Goal: Use online tool/utility: Utilize a website feature to perform a specific function

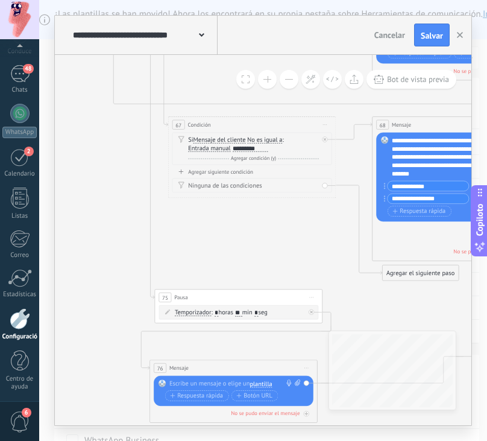
drag, startPoint x: 102, startPoint y: 192, endPoint x: 112, endPoint y: 207, distance: 17.9
click at [112, 207] on icon at bounding box center [41, 98] width 1955 height 1069
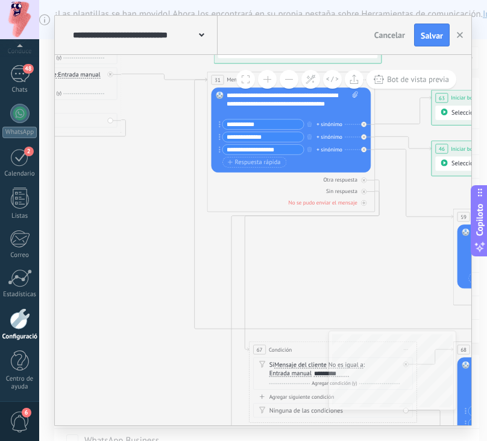
drag, startPoint x: 80, startPoint y: 182, endPoint x: 163, endPoint y: 399, distance: 233.3
click at [163, 399] on icon at bounding box center [122, 323] width 1955 height 1069
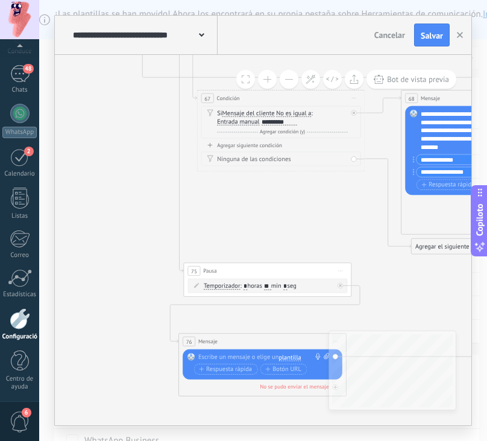
drag, startPoint x: 181, startPoint y: 415, endPoint x: 128, endPoint y: 163, distance: 256.9
click at [128, 163] on icon at bounding box center [70, 71] width 1955 height 1069
click at [434, 307] on icon at bounding box center [70, 71] width 1955 height 1069
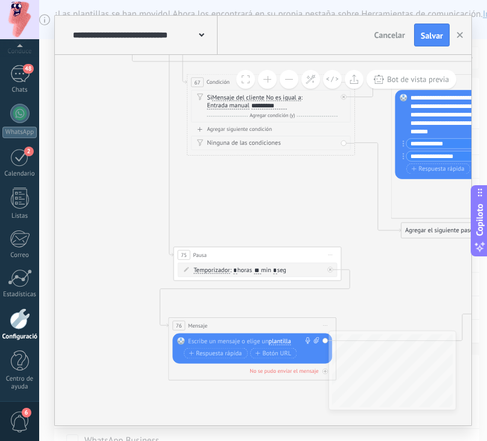
drag, startPoint x: 136, startPoint y: 197, endPoint x: 127, endPoint y: 163, distance: 35.1
click at [127, 163] on icon at bounding box center [60, 56] width 1955 height 1069
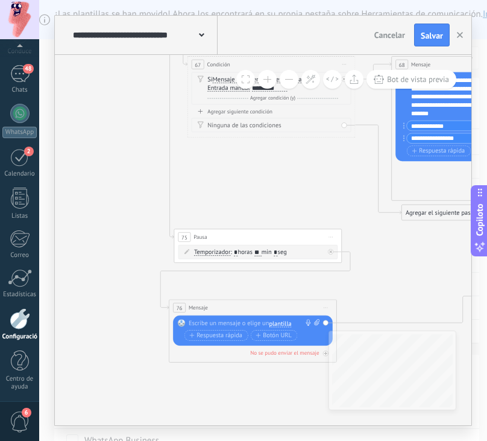
click at [224, 320] on div at bounding box center [251, 323] width 125 height 8
paste div
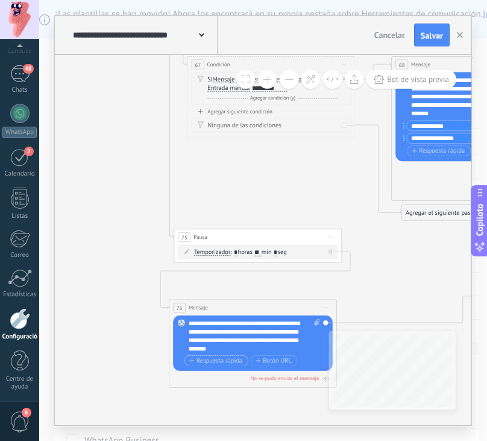
click at [232, 361] on font "Respuesta rápida" at bounding box center [220, 360] width 46 height 7
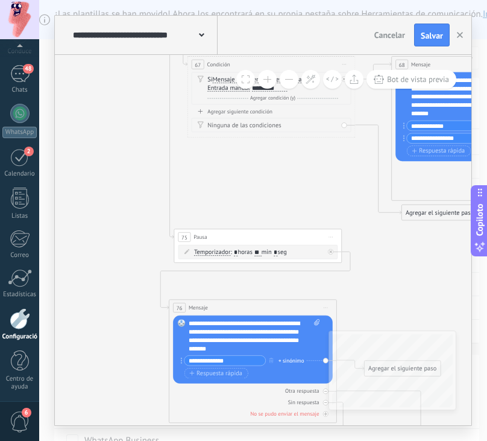
type input "**********"
click at [413, 296] on icon at bounding box center [60, 87] width 1955 height 1166
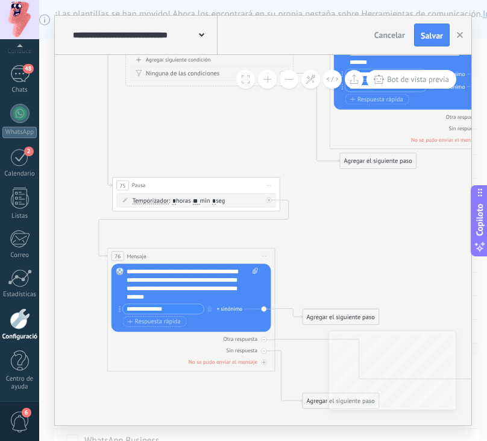
drag, startPoint x: 420, startPoint y: 297, endPoint x: 349, endPoint y: 241, distance: 90.6
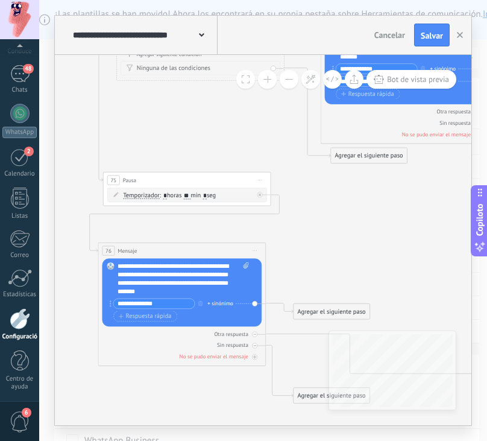
click at [306, 309] on div "Agregar el siguiente paso" at bounding box center [332, 312] width 76 height 14
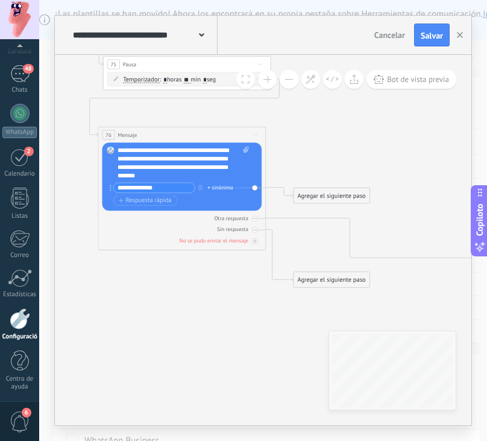
click at [362, 195] on div "Agregar el siguiente paso" at bounding box center [332, 196] width 76 height 14
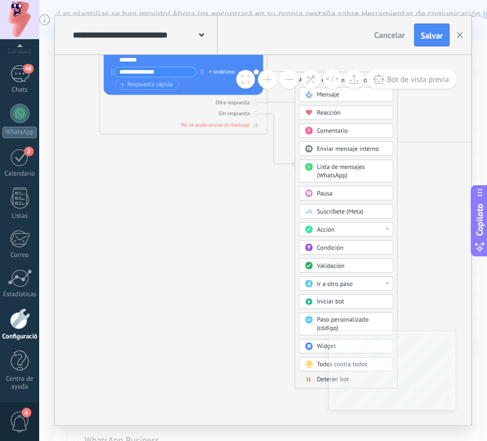
drag, startPoint x: 425, startPoint y: 159, endPoint x: 425, endPoint y: 98, distance: 60.3
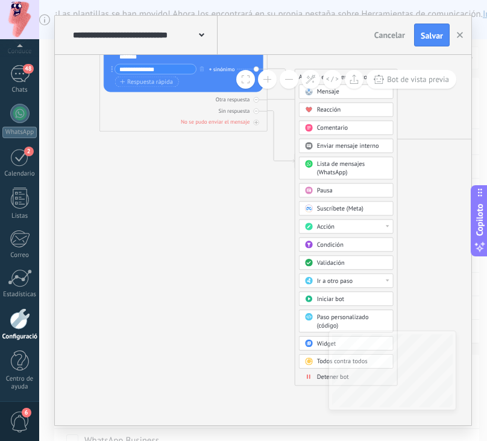
click at [303, 377] on span at bounding box center [309, 376] width 16 height 7
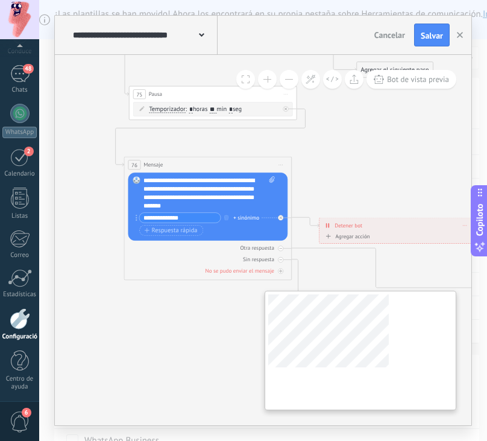
click at [328, 368] on div "**********" at bounding box center [263, 240] width 417 height 370
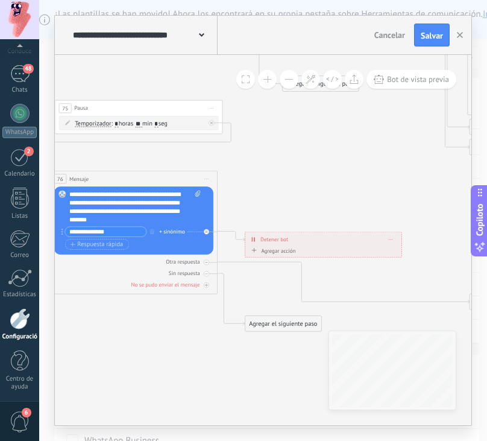
drag, startPoint x: 273, startPoint y: 340, endPoint x: 194, endPoint y: 352, distance: 79.9
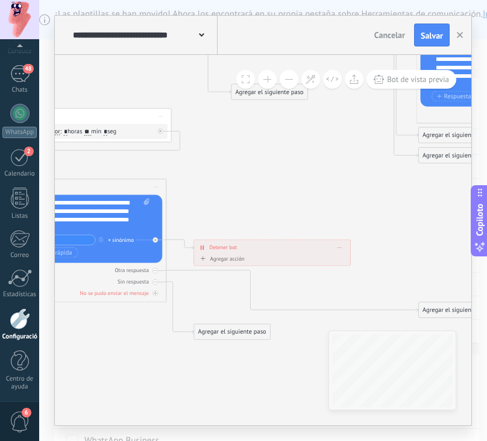
drag, startPoint x: 268, startPoint y: 361, endPoint x: 220, endPoint y: 371, distance: 49.8
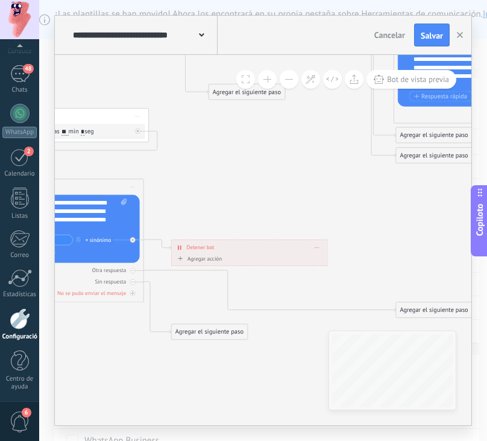
drag, startPoint x: 277, startPoint y: 368, endPoint x: 233, endPoint y: 370, distance: 44.6
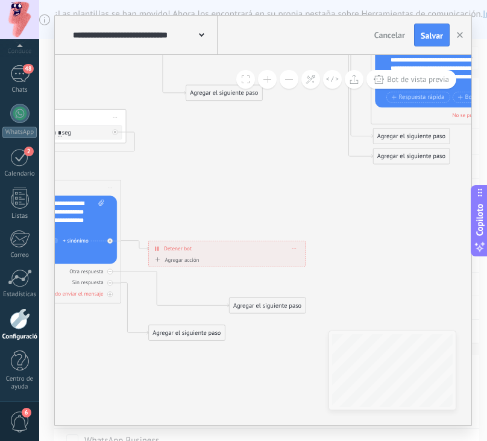
drag, startPoint x: 402, startPoint y: 310, endPoint x: 230, endPoint y: 288, distance: 172.7
click at [230, 299] on div "Agregar el siguiente paso" at bounding box center [268, 306] width 76 height 14
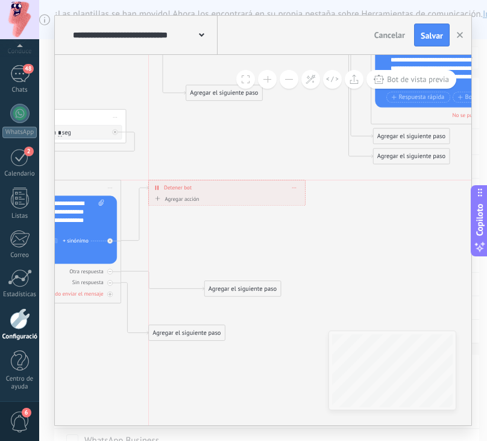
drag, startPoint x: 216, startPoint y: 245, endPoint x: 220, endPoint y: 185, distance: 60.4
click at [220, 185] on div "Detener bot ******** [GEOGRAPHIC_DATA]" at bounding box center [227, 187] width 156 height 14
drag, startPoint x: 241, startPoint y: 291, endPoint x: 195, endPoint y: 244, distance: 65.3
click at [195, 244] on div "Agregar el siguiente paso" at bounding box center [200, 242] width 76 height 14
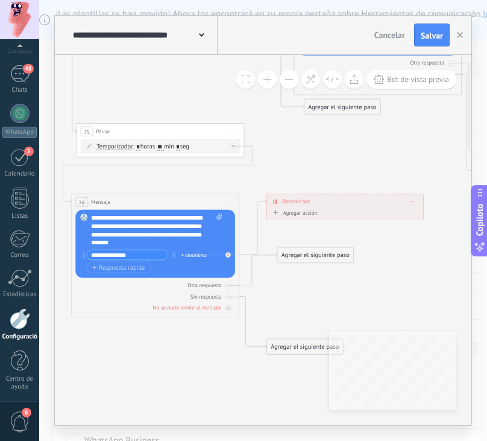
drag, startPoint x: 190, startPoint y: 291, endPoint x: 307, endPoint y: 299, distance: 117.3
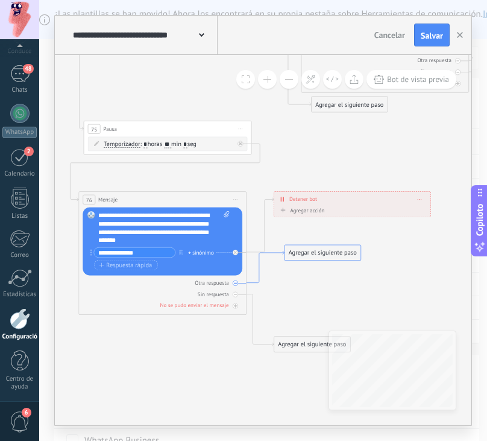
click at [276, 251] on icon at bounding box center [266, 267] width 38 height 32
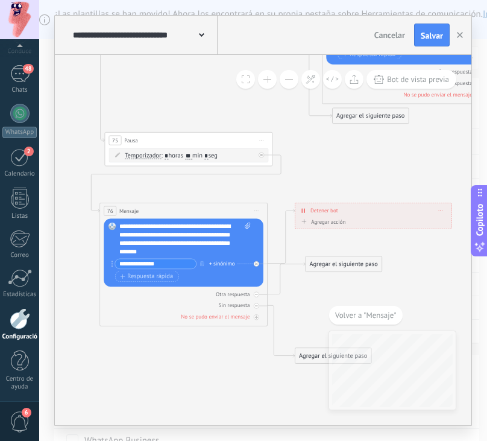
drag, startPoint x: 134, startPoint y: 337, endPoint x: 227, endPoint y: 360, distance: 95.7
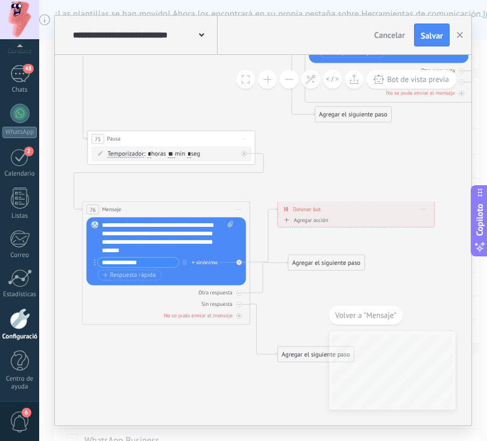
drag, startPoint x: 410, startPoint y: 279, endPoint x: 340, endPoint y: 271, distance: 71.0
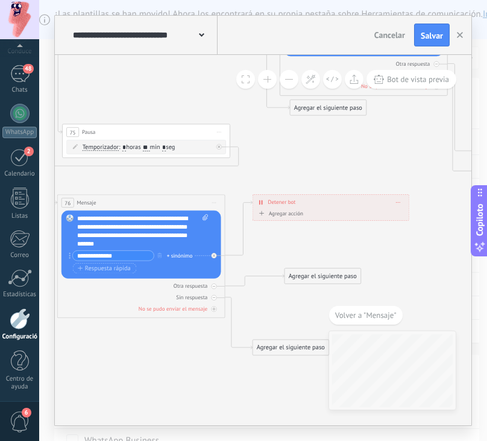
drag, startPoint x: 312, startPoint y: 256, endPoint x: 334, endPoint y: 276, distance: 29.9
click at [334, 276] on div "Agregar el siguiente paso" at bounding box center [323, 277] width 76 height 14
click at [328, 274] on div "Agregar el siguiente paso" at bounding box center [323, 277] width 76 height 14
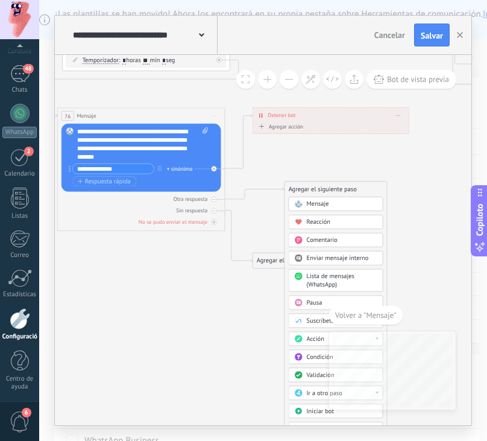
click at [306, 356] on span at bounding box center [298, 356] width 16 height 7
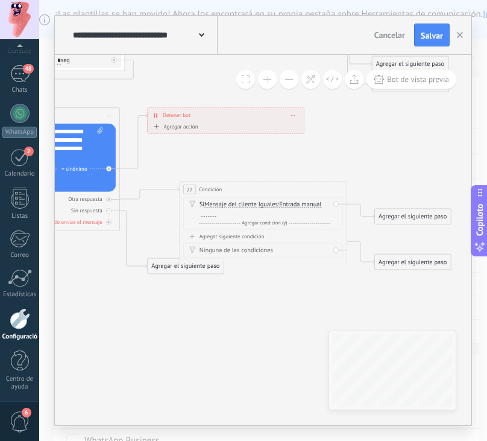
click at [270, 203] on span "Iguales" at bounding box center [268, 204] width 19 height 7
click at [270, 203] on button "Iguales" at bounding box center [307, 204] width 105 height 15
click at [280, 219] on span "No es igual a" at bounding box center [300, 220] width 102 height 8
click at [254, 210] on div at bounding box center [251, 213] width 14 height 7
click at [403, 217] on div "Agregar el siguiente paso" at bounding box center [413, 217] width 76 height 14
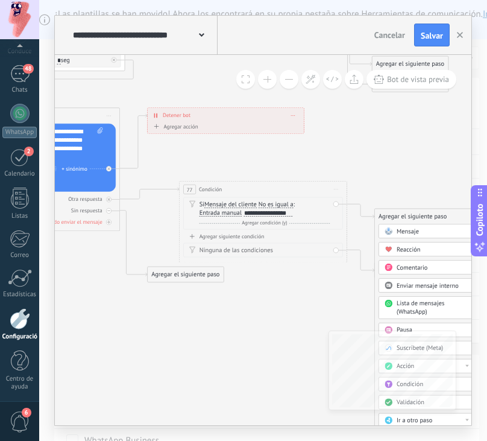
click at [398, 229] on span "Mensaje" at bounding box center [408, 231] width 22 height 8
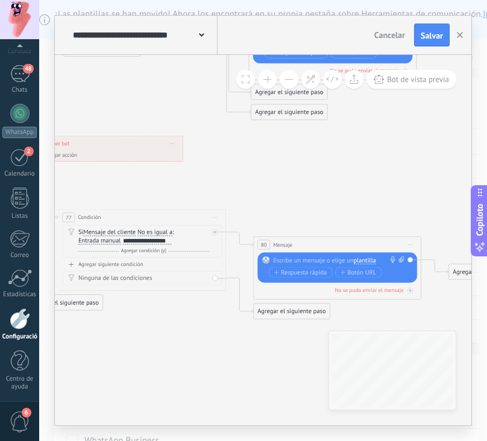
drag, startPoint x: 238, startPoint y: 137, endPoint x: 393, endPoint y: 188, distance: 163.2
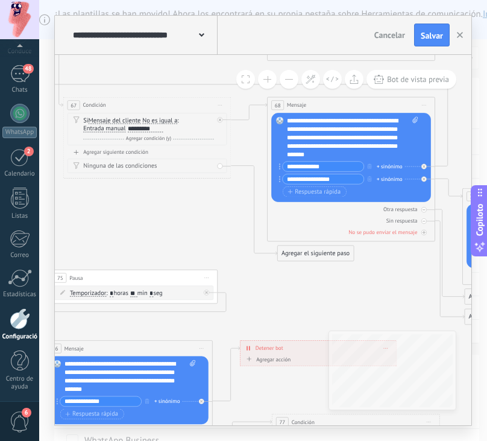
drag, startPoint x: 154, startPoint y: 113, endPoint x: 283, endPoint y: 293, distance: 221.7
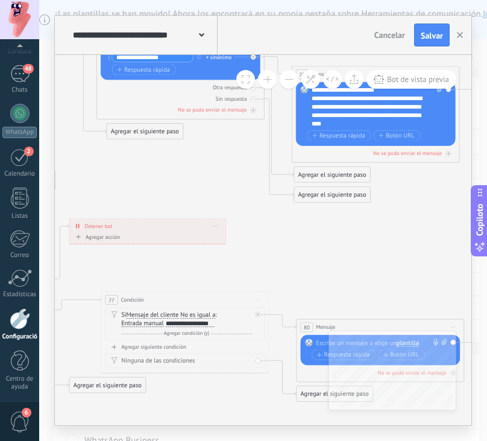
drag, startPoint x: 355, startPoint y: 289, endPoint x: 178, endPoint y: 147, distance: 226.5
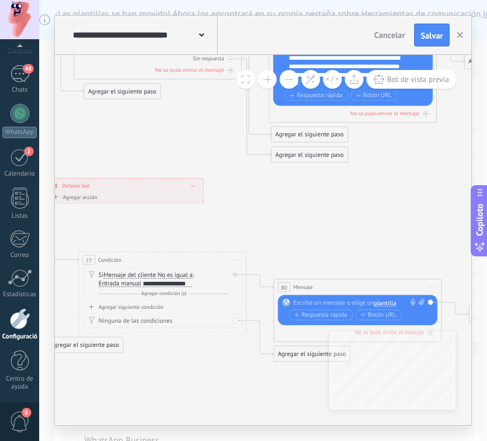
drag, startPoint x: 376, startPoint y: 256, endPoint x: 351, endPoint y: 229, distance: 37.1
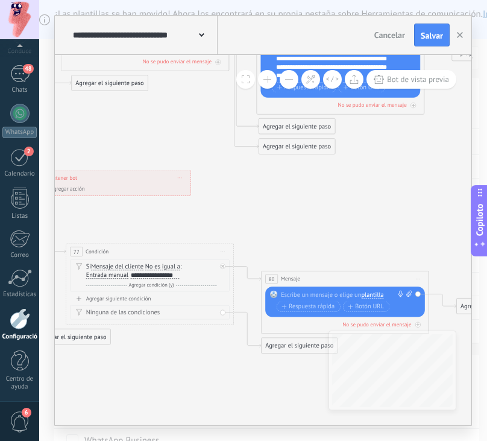
click at [311, 297] on div at bounding box center [343, 295] width 125 height 8
paste div
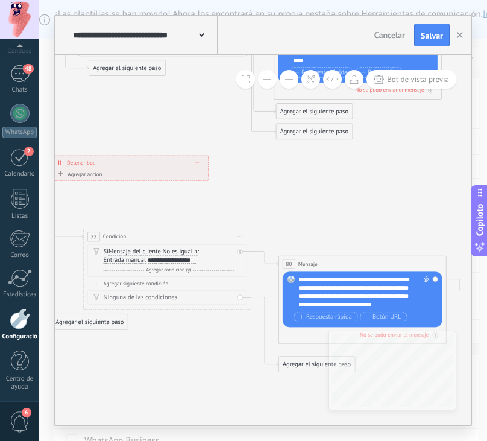
drag, startPoint x: 306, startPoint y: 210, endPoint x: 313, endPoint y: 195, distance: 17.3
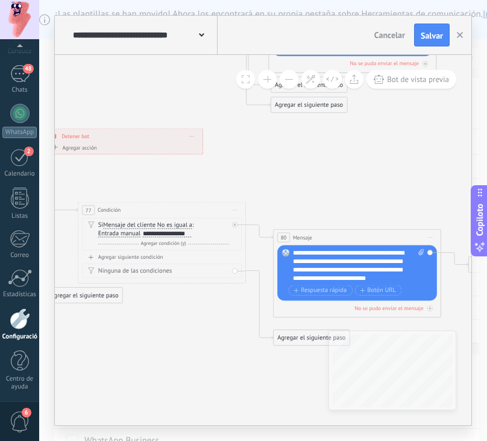
drag, startPoint x: 352, startPoint y: 175, endPoint x: 352, endPoint y: 153, distance: 22.9
click at [323, 290] on font "Respuesta rápida" at bounding box center [324, 289] width 46 height 7
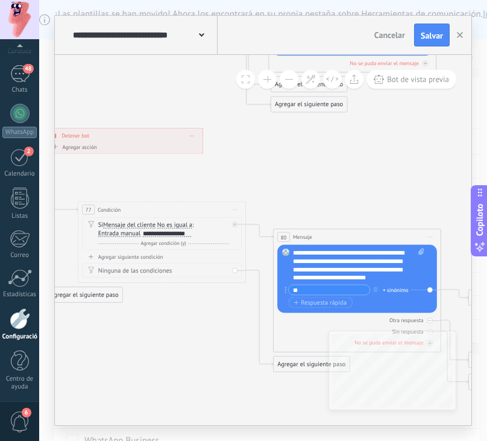
type input "*"
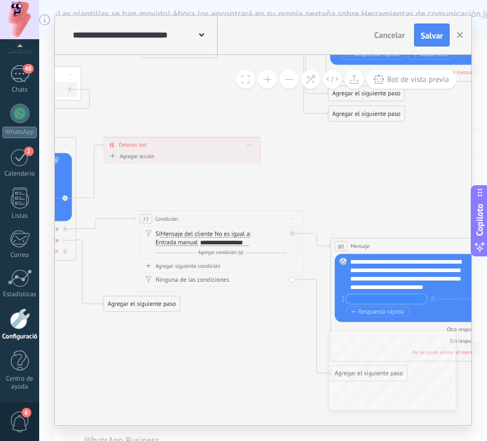
drag, startPoint x: 243, startPoint y: 146, endPoint x: 300, endPoint y: 155, distance: 58.0
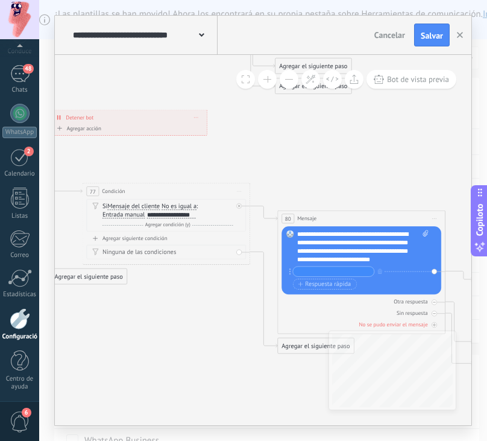
drag, startPoint x: 389, startPoint y: 179, endPoint x: 306, endPoint y: 119, distance: 102.8
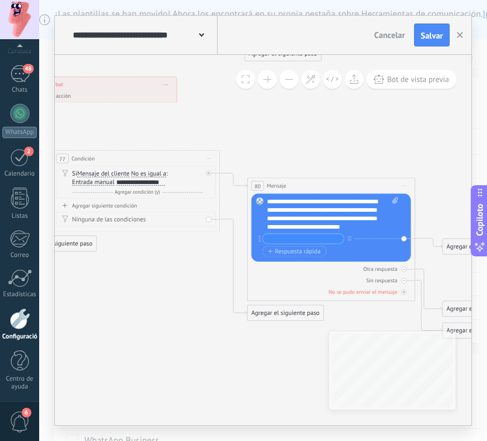
click at [301, 235] on input "text" at bounding box center [303, 239] width 81 height 10
type input "**********"
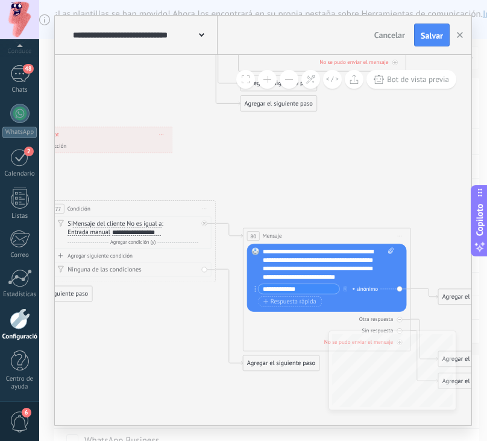
drag, startPoint x: 274, startPoint y: 151, endPoint x: 272, endPoint y: 197, distance: 45.9
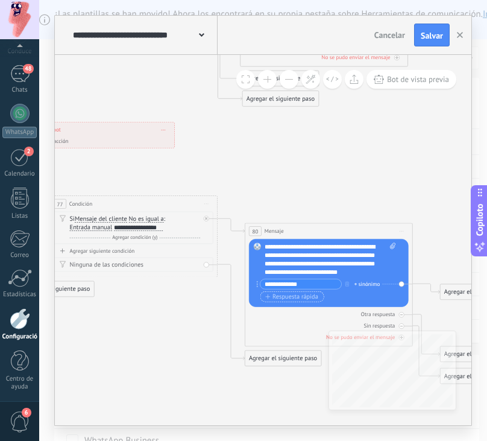
click at [287, 294] on font "Respuesta rápida" at bounding box center [296, 296] width 46 height 7
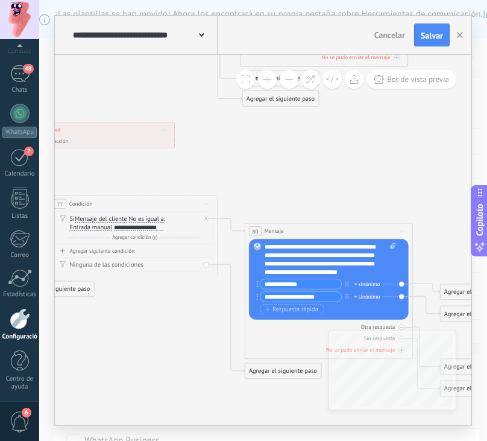
type input "**********"
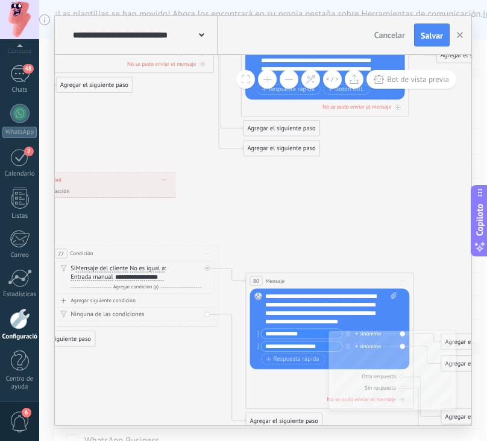
drag, startPoint x: 193, startPoint y: 156, endPoint x: 197, endPoint y: 199, distance: 43.6
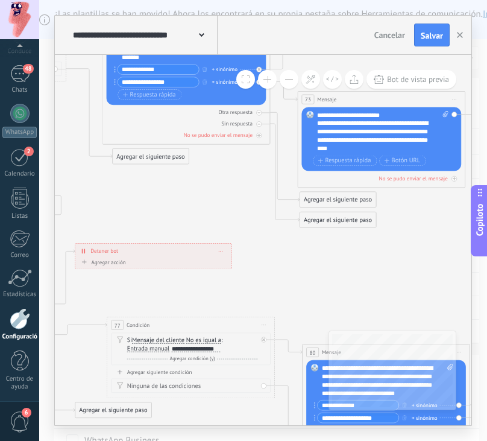
drag, startPoint x: 138, startPoint y: 130, endPoint x: 181, endPoint y: 156, distance: 50.3
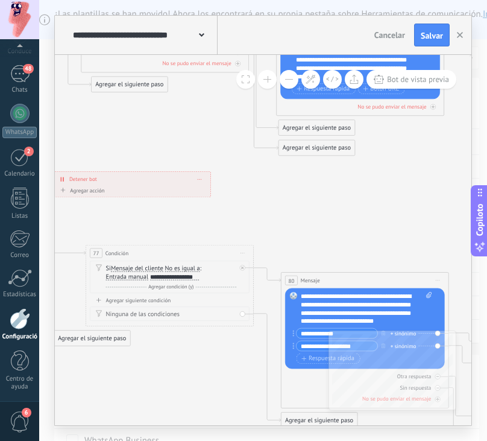
drag, startPoint x: 345, startPoint y: 212, endPoint x: 321, endPoint y: 178, distance: 42.0
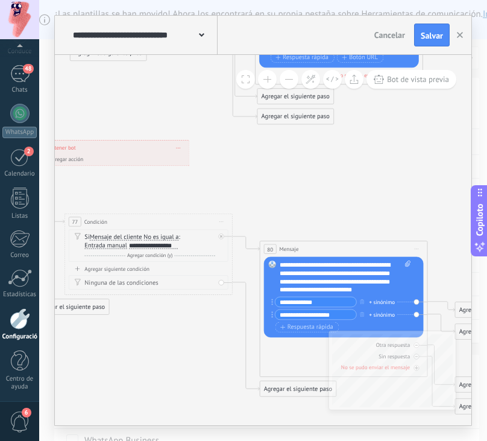
click at [390, 291] on div "**********" at bounding box center [345, 278] width 131 height 34
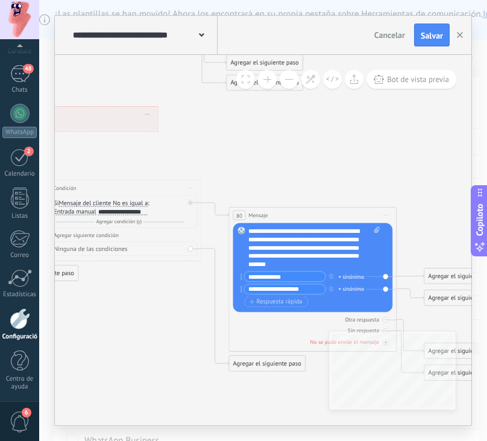
drag, startPoint x: 370, startPoint y: 203, endPoint x: 323, endPoint y: 149, distance: 71.4
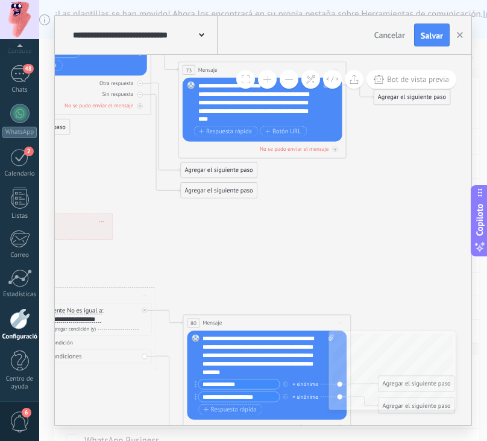
drag, startPoint x: 374, startPoint y: 156, endPoint x: 346, endPoint y: 284, distance: 131.4
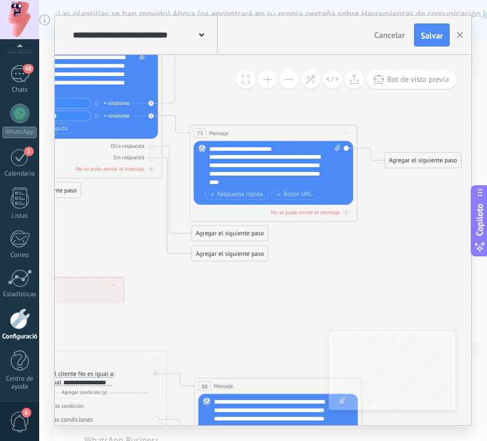
drag, startPoint x: 379, startPoint y: 236, endPoint x: 387, endPoint y: 299, distance: 63.3
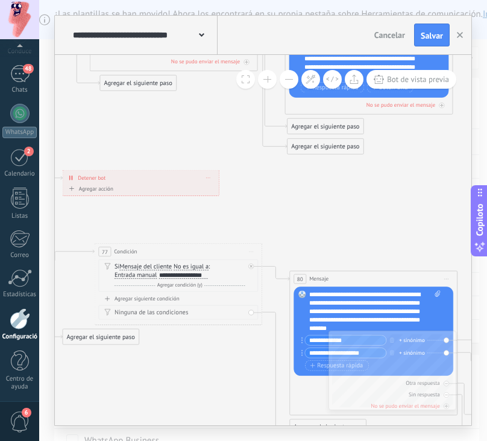
drag, startPoint x: 282, startPoint y: 291, endPoint x: 359, endPoint y: 185, distance: 132.1
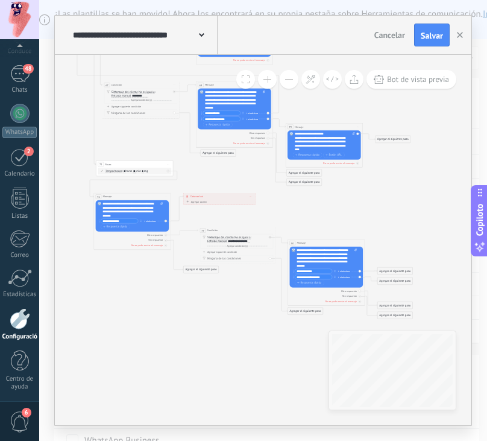
drag, startPoint x: 426, startPoint y: 221, endPoint x: 406, endPoint y: 214, distance: 20.6
click at [406, 214] on icon at bounding box center [45, 122] width 900 height 588
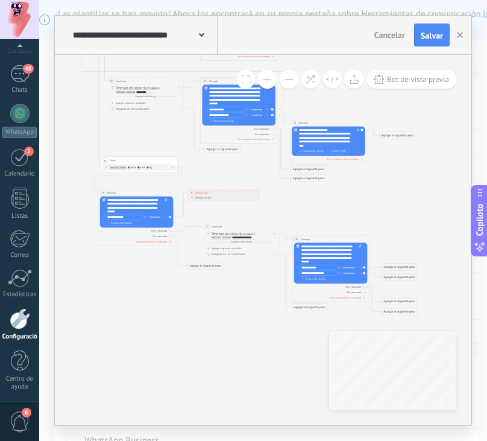
click at [411, 209] on icon at bounding box center [49, 118] width 900 height 588
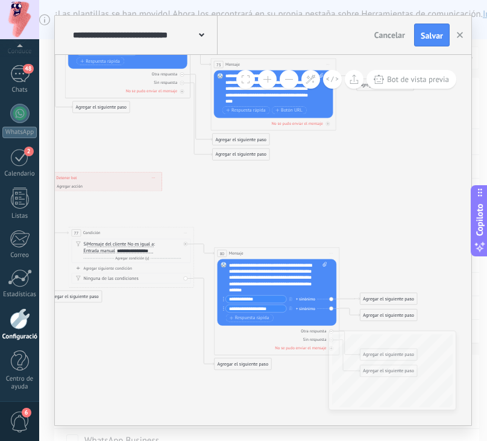
drag, startPoint x: 302, startPoint y: 198, endPoint x: 315, endPoint y: 204, distance: 14.3
